Goal: Task Accomplishment & Management: Complete application form

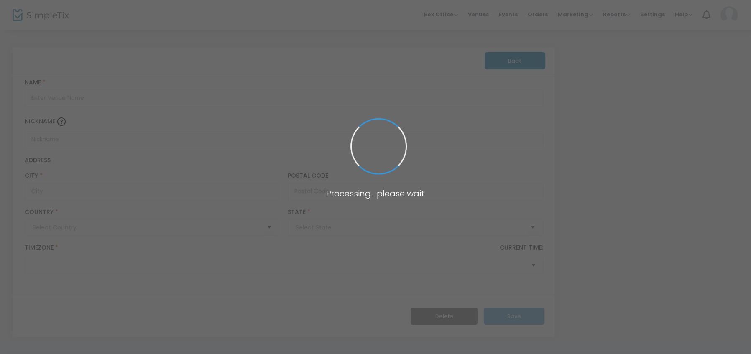
type input "[GEOGRAPHIC_DATA]"
type input "Whiskey Pickle"
type input "[PERSON_NAME]"
type input "[GEOGRAPHIC_DATA]"
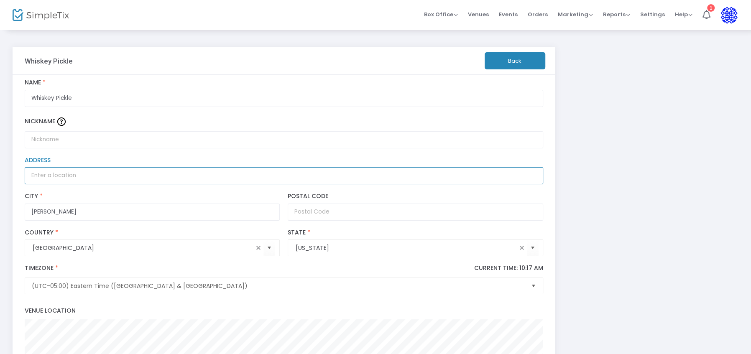
click at [72, 178] on input "Address" at bounding box center [284, 175] width 519 height 17
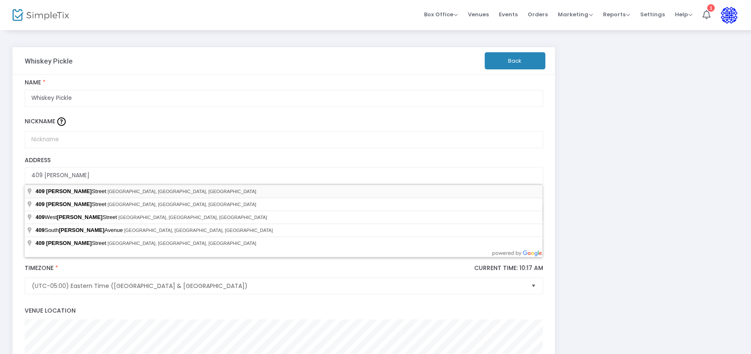
type input "[STREET_ADDRESS][PERSON_NAME]"
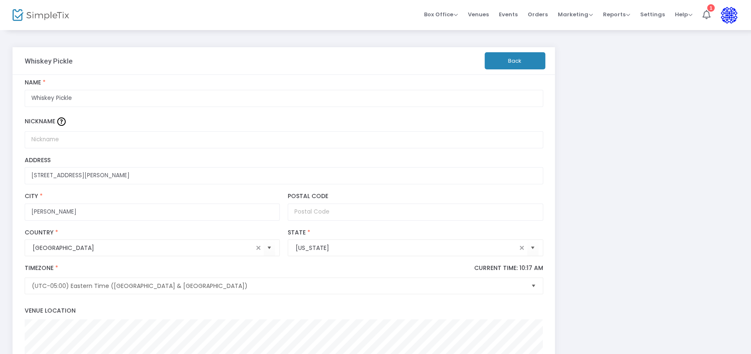
type input "12180"
type input "[STREET_ADDRESS][PERSON_NAME]"
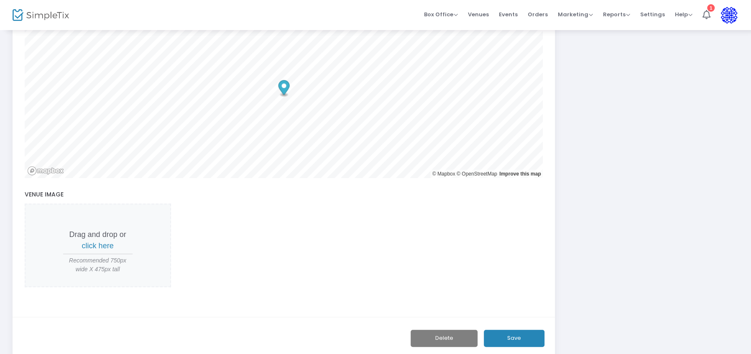
scroll to position [362, 0]
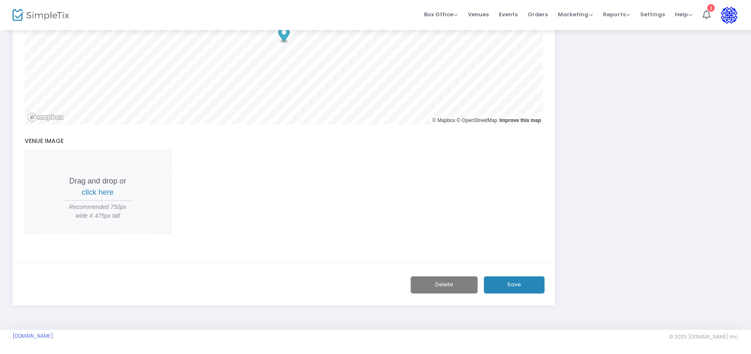
click at [100, 192] on span "click here" at bounding box center [98, 192] width 32 height 8
click at [517, 284] on button "Save" at bounding box center [514, 284] width 61 height 17
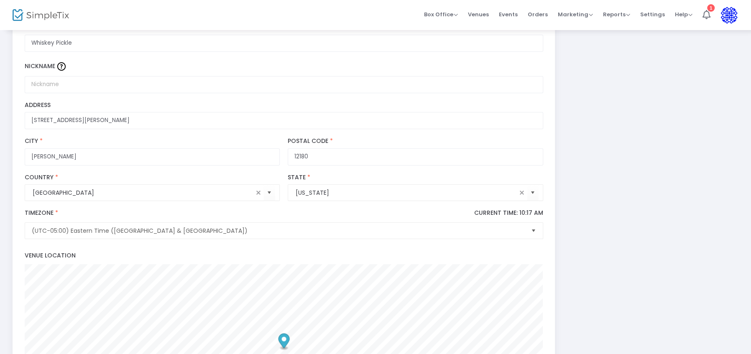
scroll to position [0, 0]
